Goal: Information Seeking & Learning: Check status

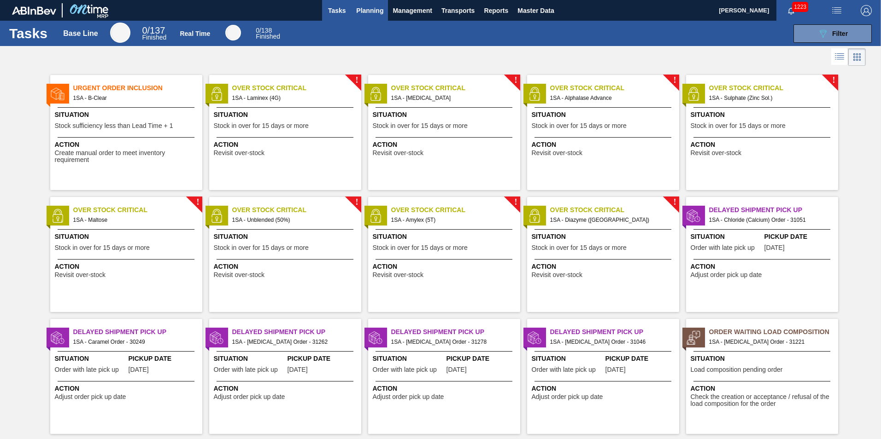
click at [369, 15] on span "Planning" at bounding box center [369, 10] width 27 height 11
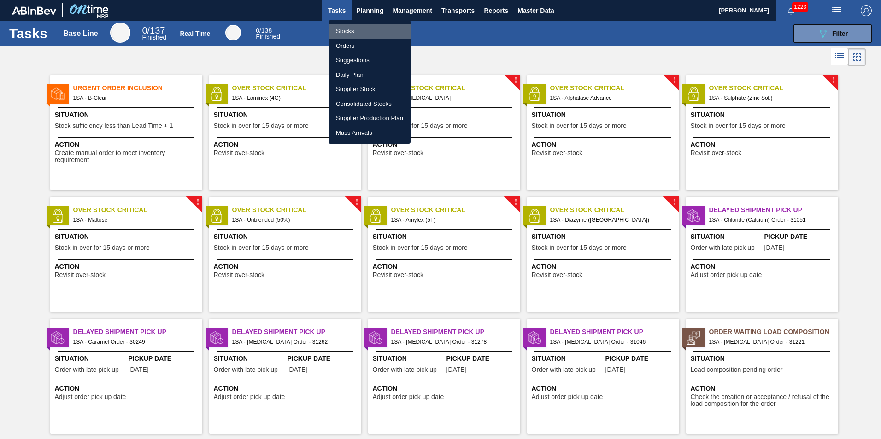
click at [349, 33] on li "Stocks" at bounding box center [369, 31] width 82 height 15
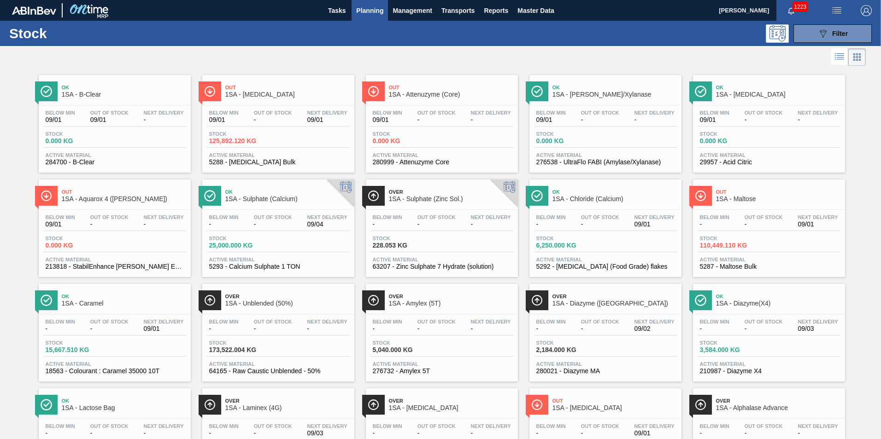
click at [267, 205] on div "Ok 1SA - Sulphate (Calcium)" at bounding box center [287, 196] width 124 height 21
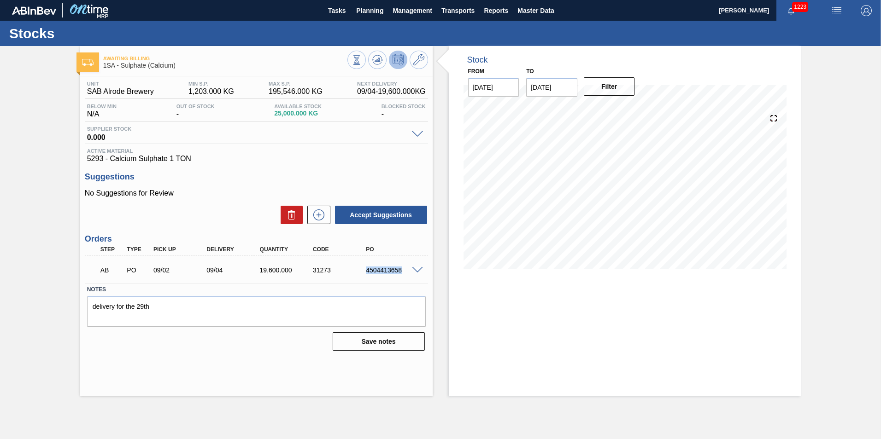
drag, startPoint x: 401, startPoint y: 270, endPoint x: 364, endPoint y: 273, distance: 36.9
click at [364, 273] on div "4504413658" at bounding box center [392, 270] width 59 height 7
copy div "4504413658"
click at [390, 275] on div "AB PO 09/02 09/04 19,600.000 31273 4504413658" at bounding box center [253, 269] width 319 height 18
drag, startPoint x: 401, startPoint y: 271, endPoint x: 362, endPoint y: 274, distance: 38.3
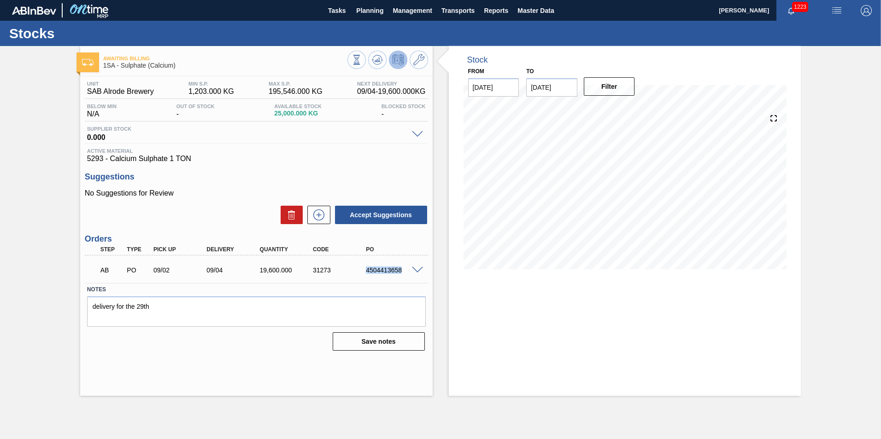
click at [362, 274] on div "4504413658" at bounding box center [386, 270] width 53 height 7
copy div "4504413658"
click at [374, 13] on span "Planning" at bounding box center [369, 10] width 27 height 11
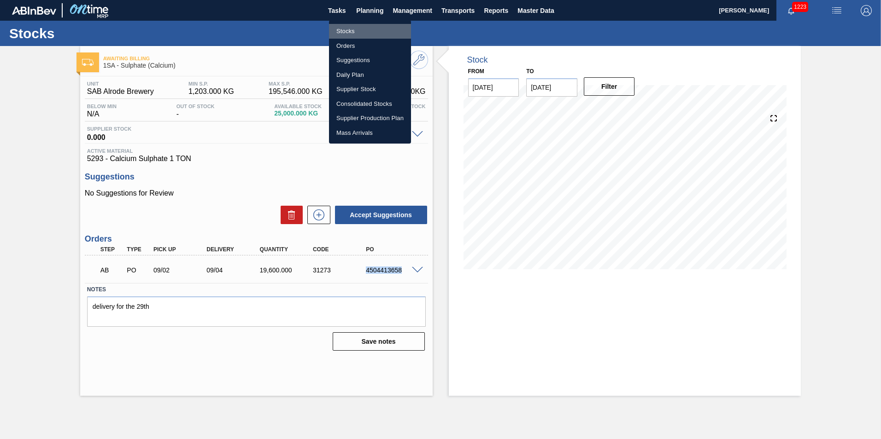
click at [350, 34] on li "Stocks" at bounding box center [370, 31] width 82 height 15
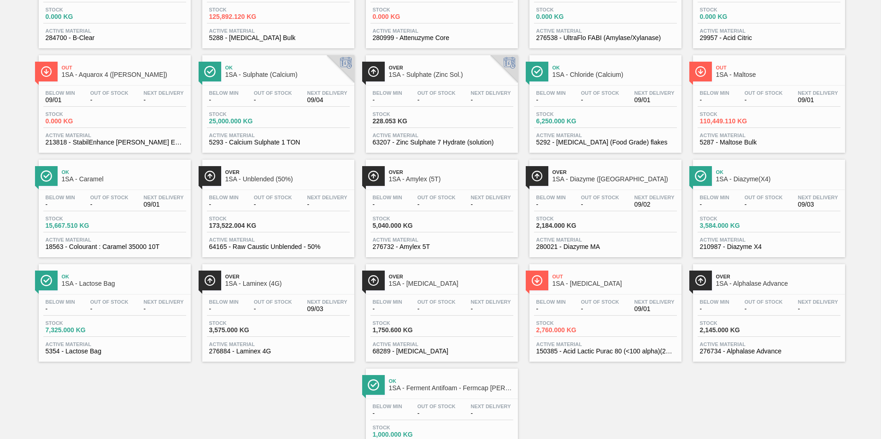
scroll to position [138, 0]
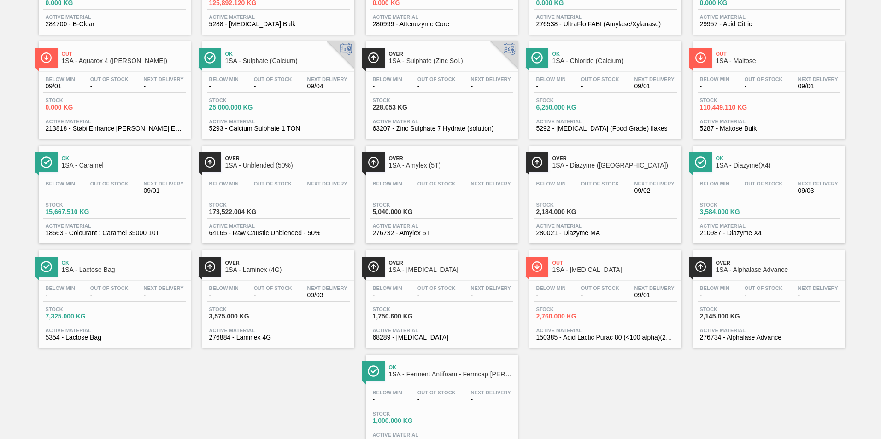
click at [759, 165] on span "1SA - Diazyme(X4)" at bounding box center [778, 165] width 124 height 7
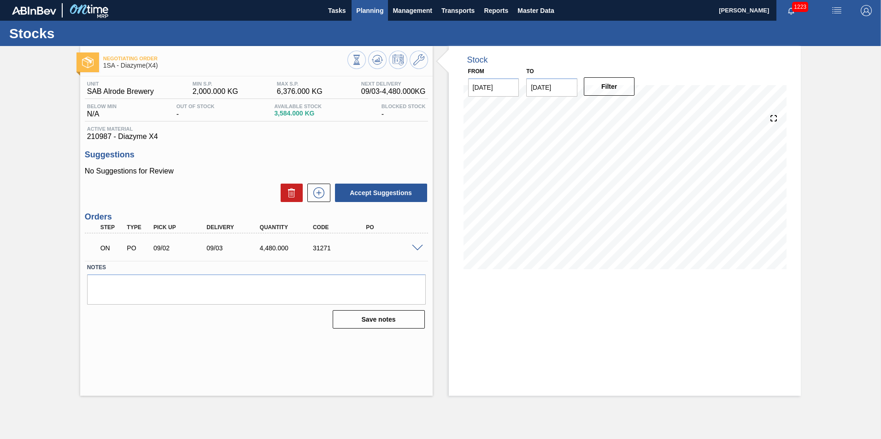
click at [371, 9] on span "Planning" at bounding box center [369, 10] width 27 height 11
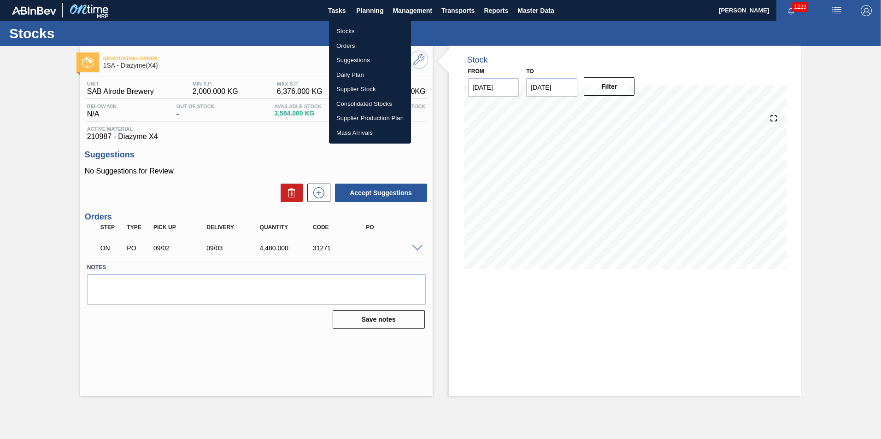
click at [356, 31] on li "Stocks" at bounding box center [370, 31] width 82 height 15
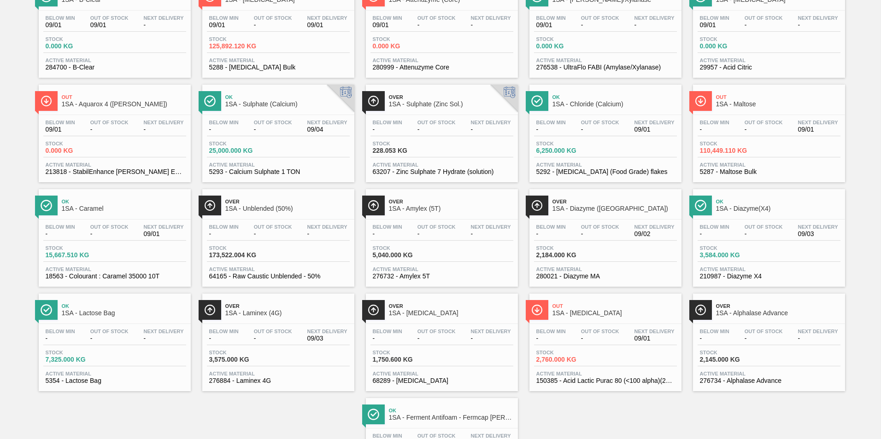
scroll to position [138, 0]
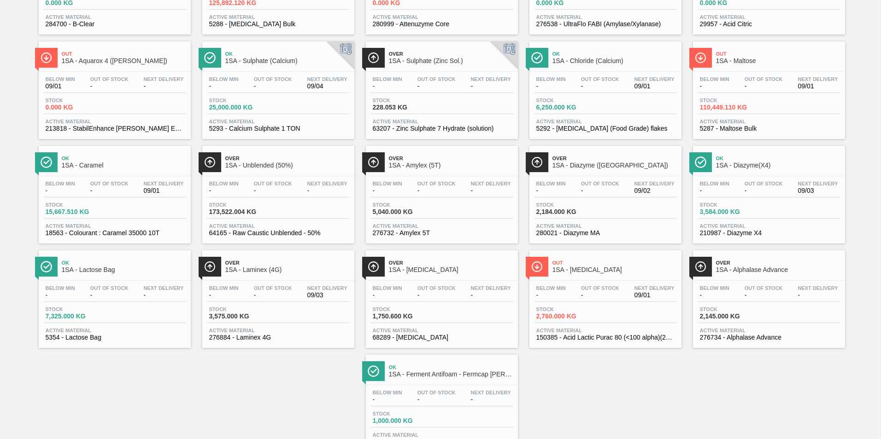
click at [263, 270] on span "1SA - Laminex (4G)" at bounding box center [287, 270] width 124 height 7
